Goal: Task Accomplishment & Management: Complete application form

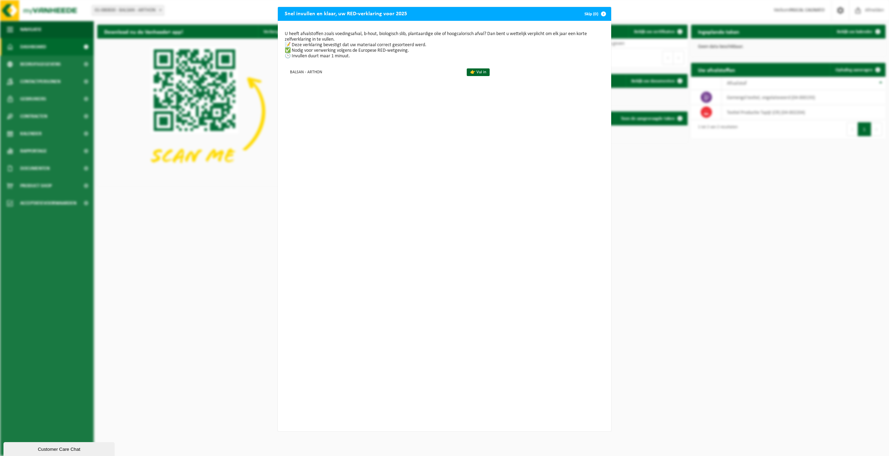
click at [750, 225] on div "Snel invullen en klaar, uw RED-verklaring voor 2025 Skip (0) U heeft afvalstoff…" at bounding box center [444, 228] width 889 height 456
click at [600, 13] on span "button" at bounding box center [604, 14] width 14 height 14
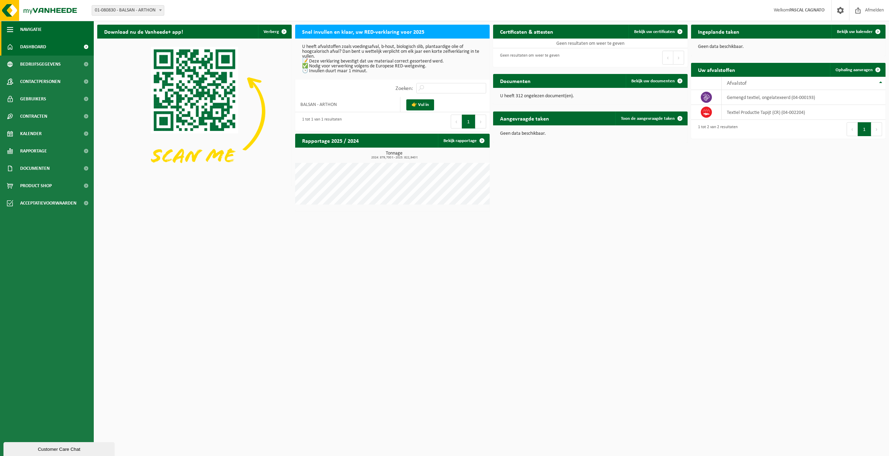
click at [16, 26] on button "Navigatie" at bounding box center [47, 29] width 94 height 17
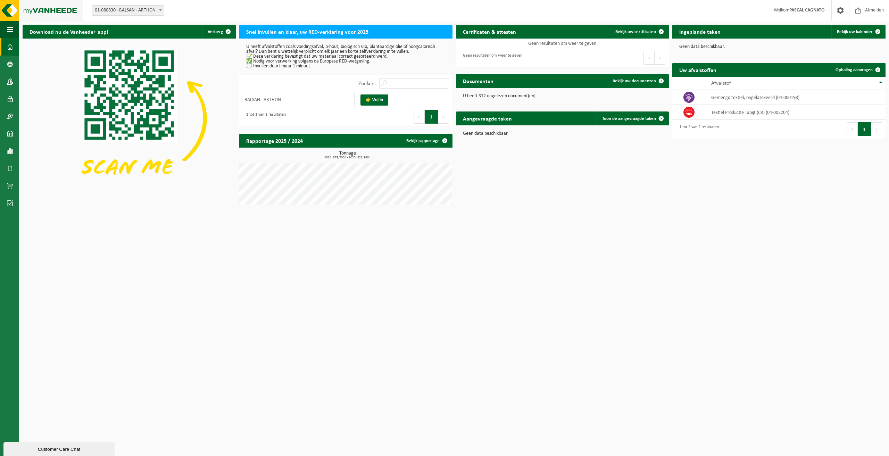
click at [12, 9] on img at bounding box center [41, 10] width 83 height 21
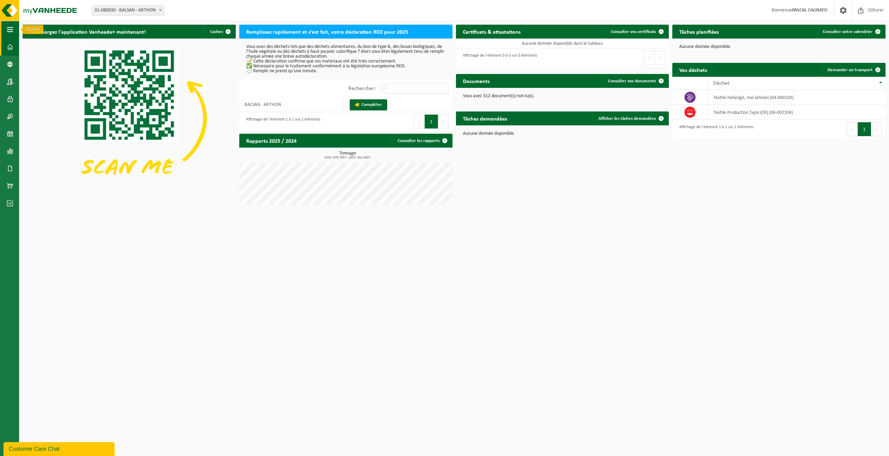
click at [11, 30] on span "button" at bounding box center [10, 29] width 6 height 17
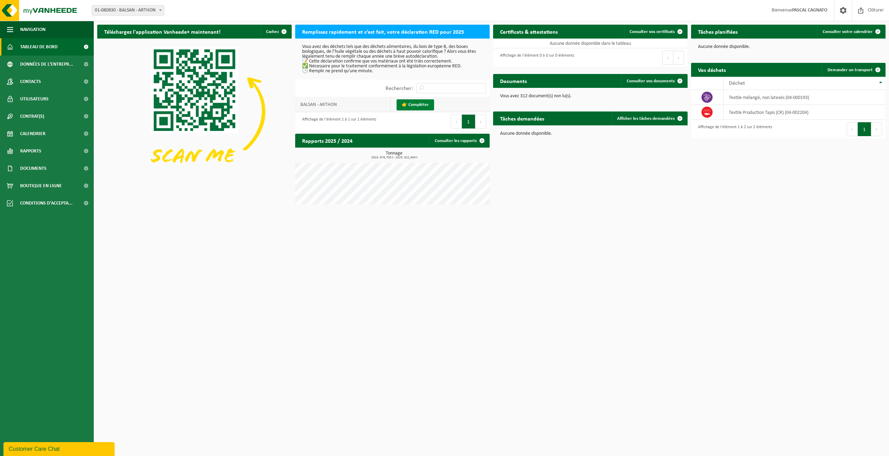
click at [410, 103] on link "👉 Compléter" at bounding box center [416, 104] width 38 height 11
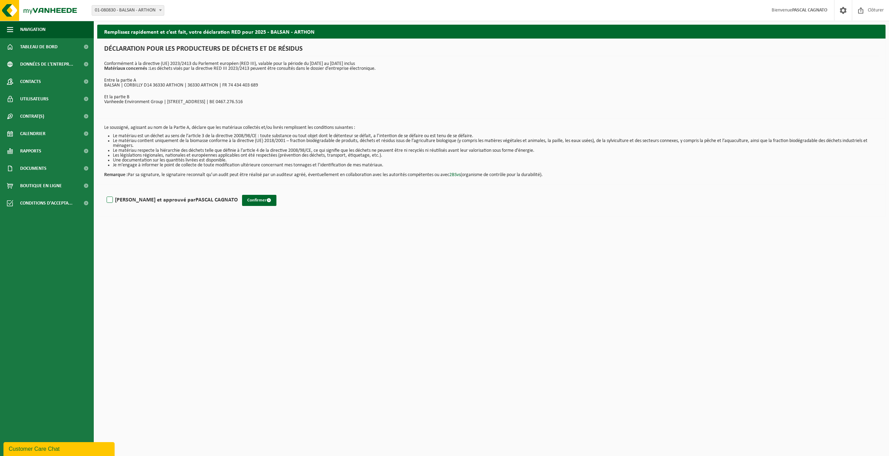
click at [111, 200] on label "Lu et approuvé par PASCAL CAGNATO" at bounding box center [171, 200] width 133 height 10
click at [238, 191] on input "Lu et approuvé par PASCAL CAGNATO" at bounding box center [238, 191] width 0 height 0
checkbox input "true"
click at [242, 202] on button "Confirmer" at bounding box center [259, 200] width 34 height 11
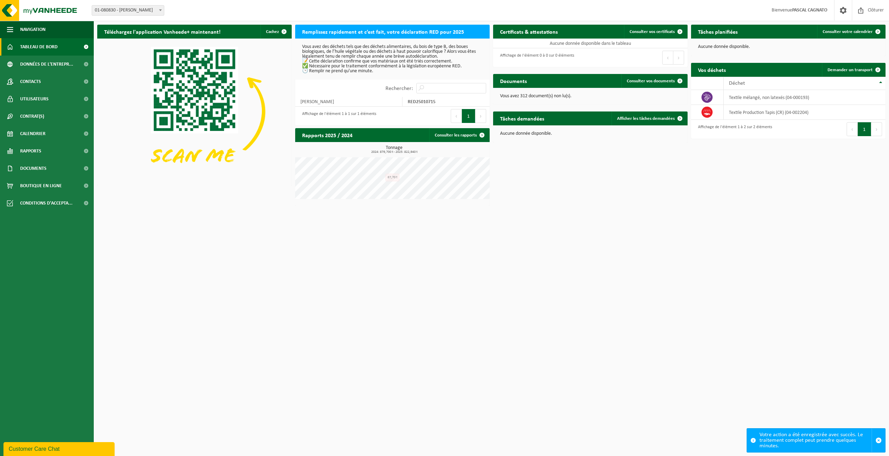
click at [389, 176] on div "Tonnage 2024: 879,700 t - 2025: 822,940 t Cube 87,70 t" at bounding box center [392, 174] width 194 height 64
click at [482, 135] on span at bounding box center [482, 135] width 14 height 14
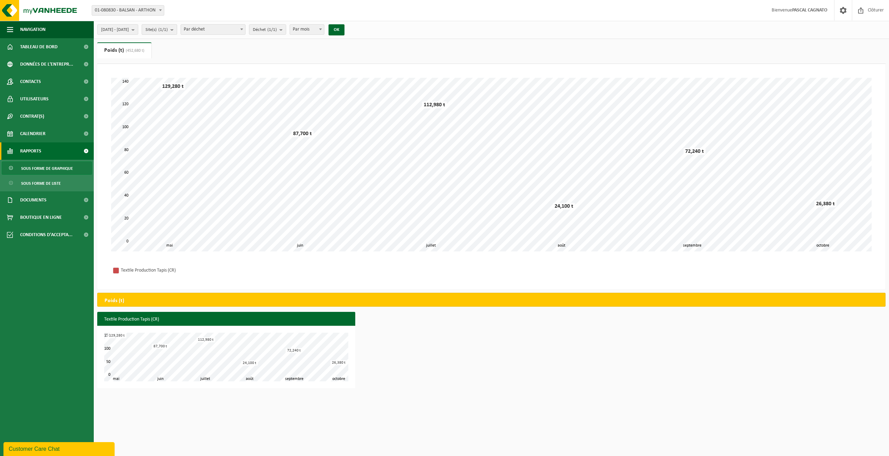
click at [177, 33] on b "submit" at bounding box center [174, 30] width 6 height 10
click at [245, 30] on span at bounding box center [241, 29] width 7 height 9
select select "2"
click at [300, 31] on b "submit" at bounding box center [296, 30] width 6 height 10
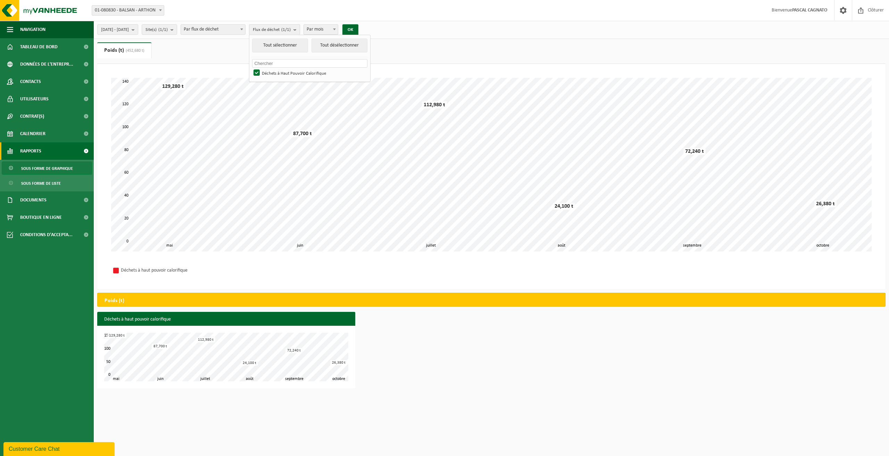
click at [300, 31] on b "submit" at bounding box center [296, 30] width 6 height 10
click at [338, 30] on span at bounding box center [334, 29] width 7 height 9
click at [358, 34] on button "OK" at bounding box center [350, 29] width 16 height 11
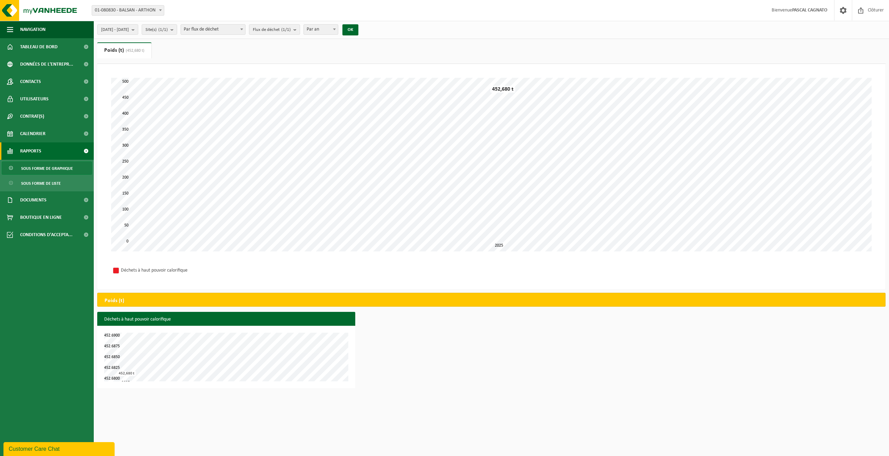
click at [338, 28] on span at bounding box center [334, 29] width 7 height 9
select select "2"
click at [358, 31] on button "OK" at bounding box center [350, 29] width 16 height 11
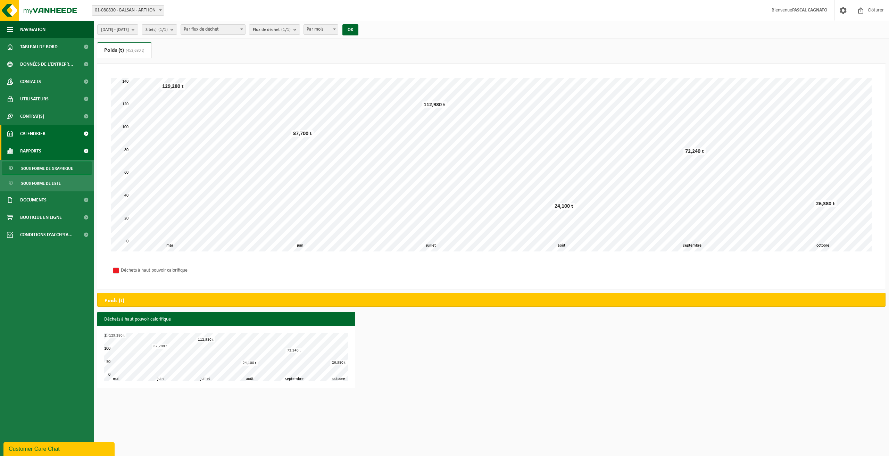
click at [47, 133] on link "Calendrier" at bounding box center [47, 133] width 94 height 17
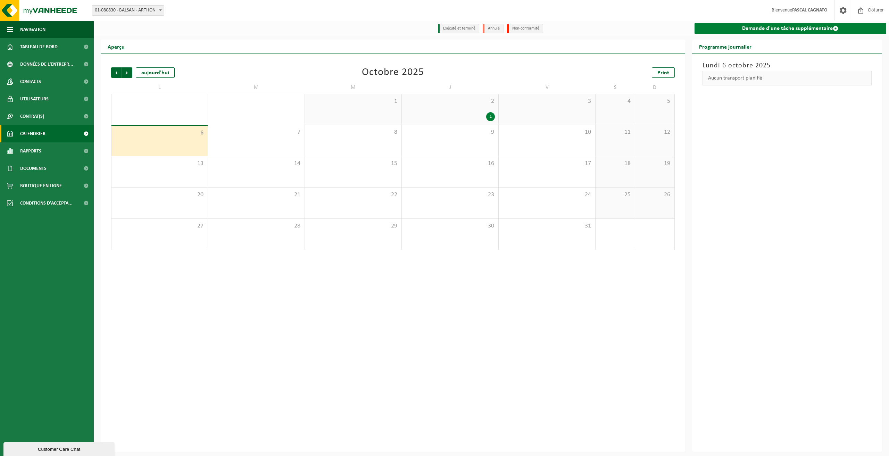
click at [801, 30] on link "Demande d'une tâche supplémentaire" at bounding box center [791, 28] width 192 height 11
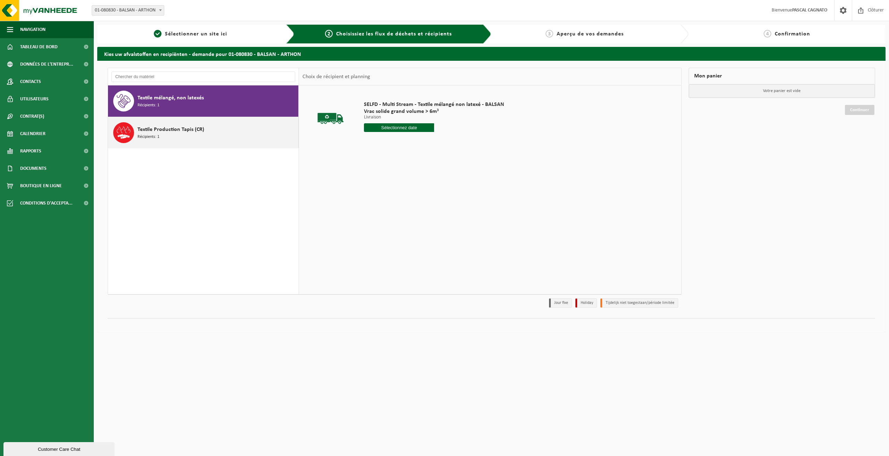
click at [159, 139] on span "Récipients: 1" at bounding box center [149, 137] width 22 height 7
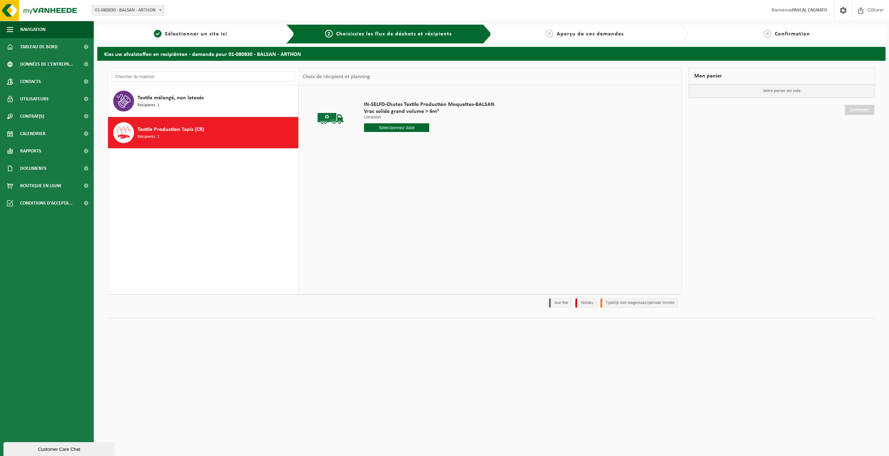
click at [391, 129] on input "text" at bounding box center [396, 127] width 65 height 9
click at [418, 177] on div "10" at bounding box center [419, 178] width 12 height 11
type input "à partir de 2025-10-10"
click at [387, 153] on button "Dans le panier" at bounding box center [383, 153] width 37 height 11
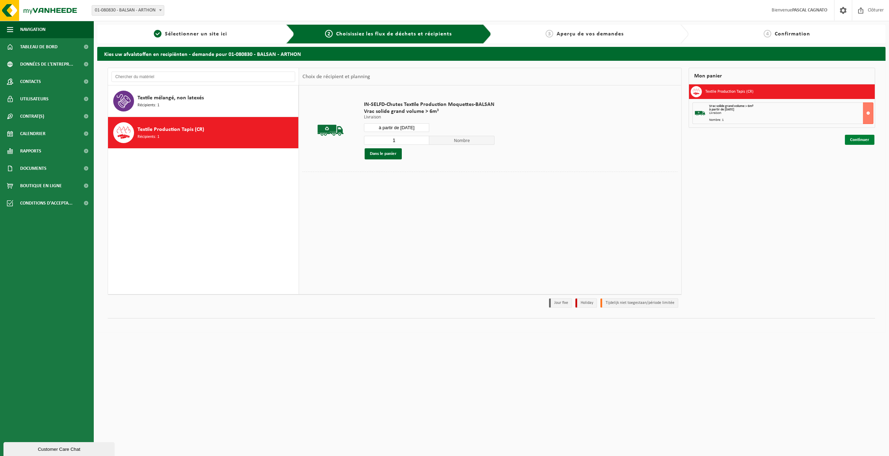
click at [859, 139] on link "Continuer" at bounding box center [860, 140] width 30 height 10
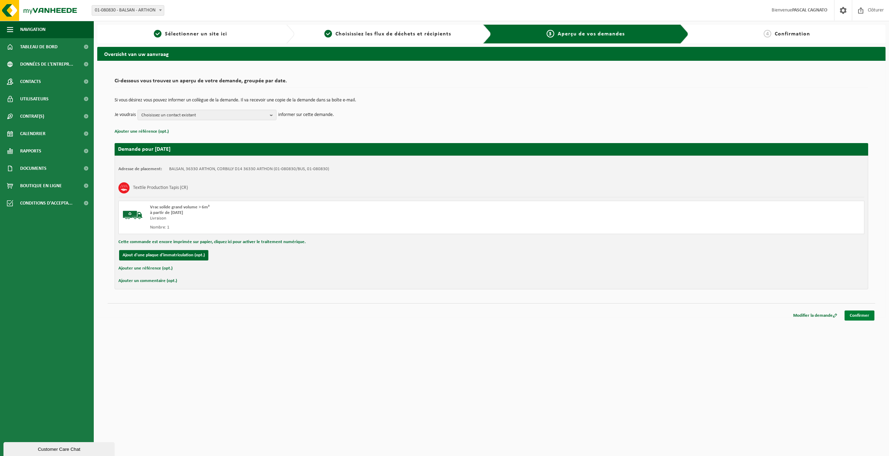
click at [858, 317] on link "Confirmer" at bounding box center [860, 315] width 30 height 10
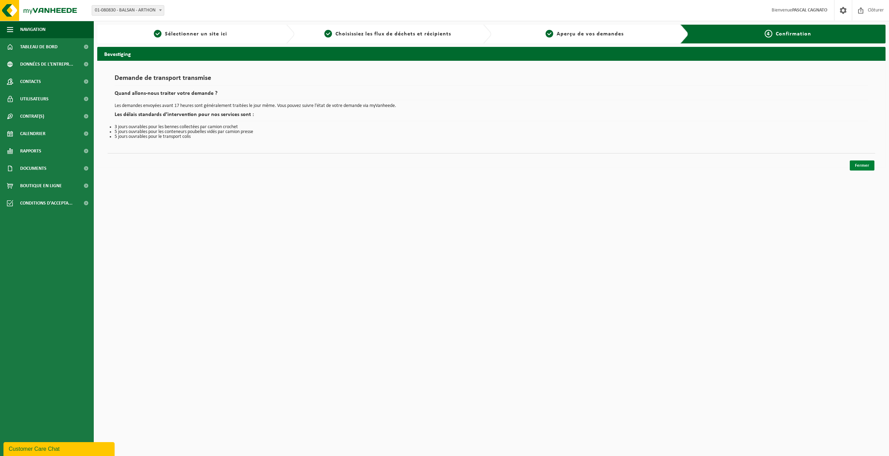
click at [861, 165] on link "Fermer" at bounding box center [862, 165] width 25 height 10
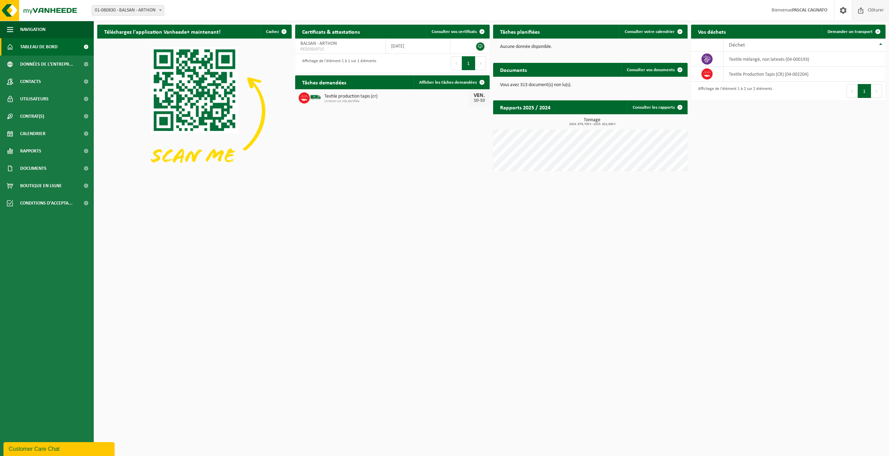
click at [865, 10] on span at bounding box center [861, 10] width 10 height 20
